Goal: Task Accomplishment & Management: Use online tool/utility

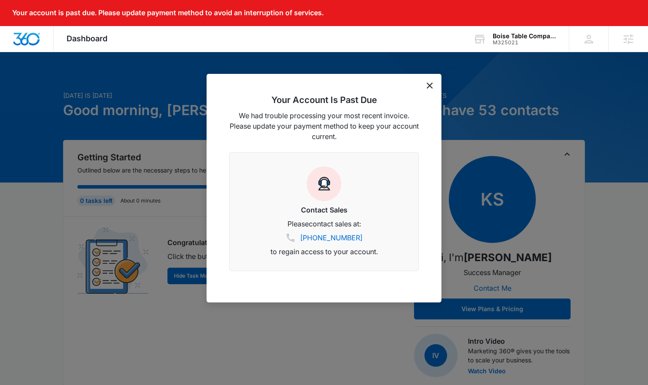
click at [431, 79] on div "Your Account Is Past Due We had trouble processing your most recent invoice. Pl…" at bounding box center [324, 188] width 235 height 229
click at [429, 87] on icon "dismiss this dialog" at bounding box center [430, 86] width 6 height 6
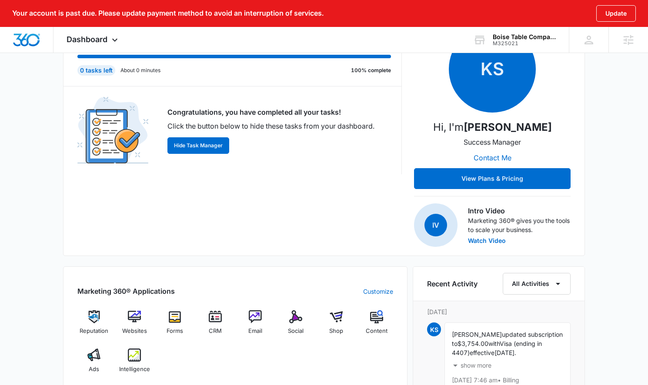
scroll to position [140, 0]
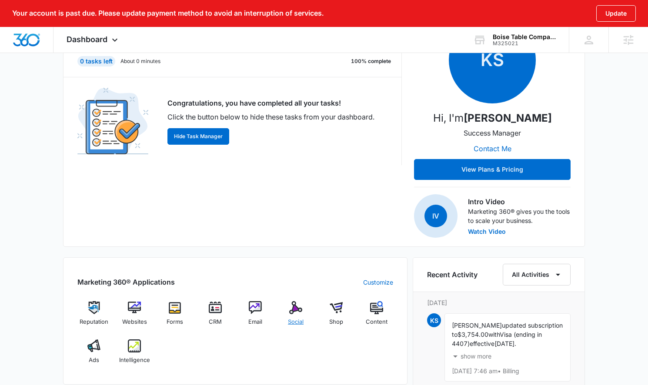
click at [296, 314] on div "Social" at bounding box center [295, 316] width 33 height 31
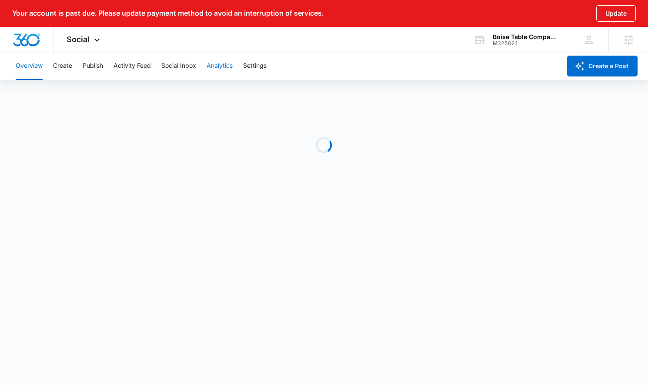
click at [229, 72] on button "Analytics" at bounding box center [220, 66] width 26 height 28
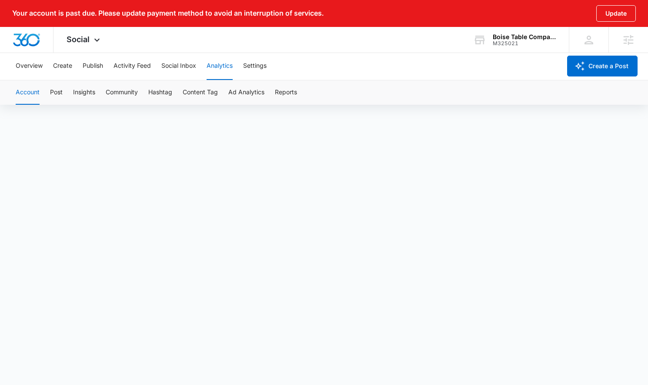
click at [301, 102] on div "Account Post Insights Community Hashtag Content Tag Ad Analytics Reports" at bounding box center [323, 92] width 627 height 24
click at [286, 91] on button "Reports" at bounding box center [286, 92] width 22 height 24
click at [605, 70] on button "Create a Post" at bounding box center [602, 66] width 70 height 21
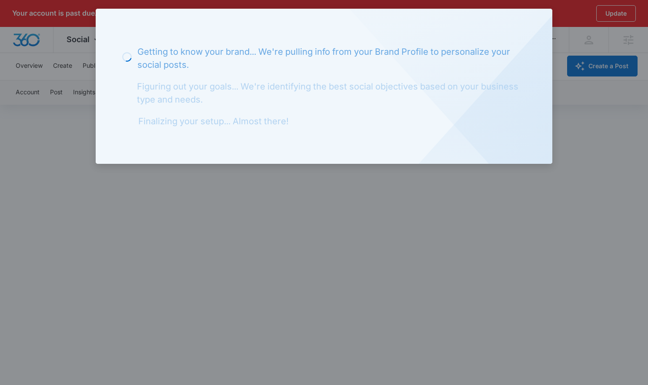
click at [510, 191] on div at bounding box center [324, 192] width 648 height 385
